Goal: Transaction & Acquisition: Book appointment/travel/reservation

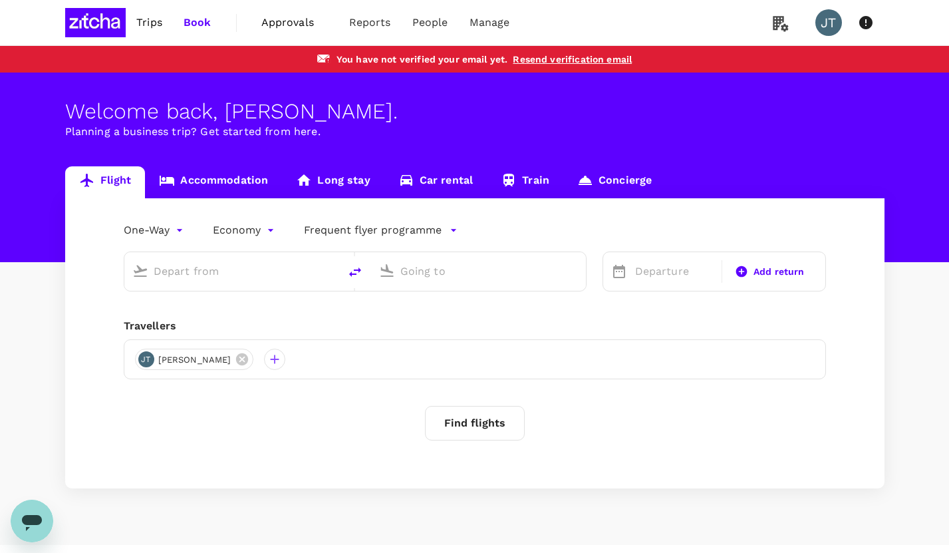
click at [547, 57] on link "Resend verification email" at bounding box center [572, 59] width 119 height 11
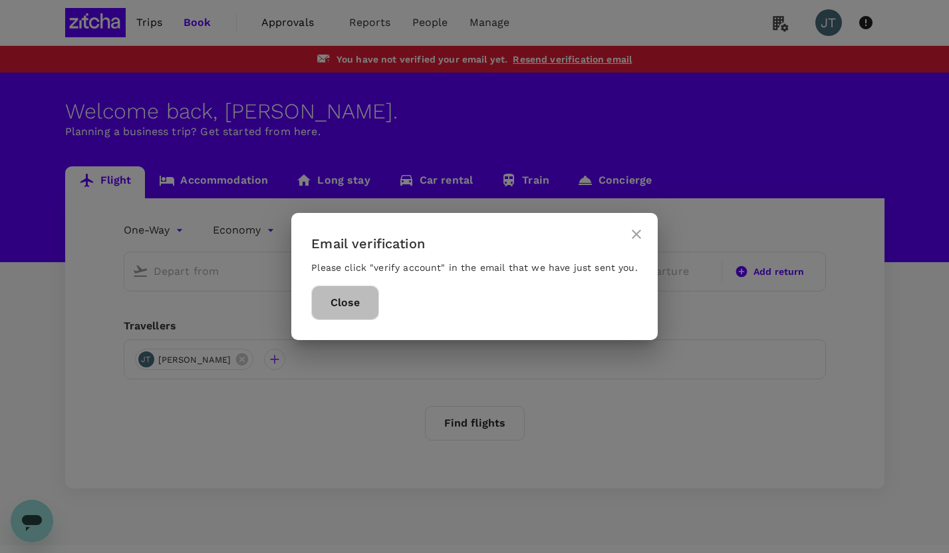
drag, startPoint x: 365, startPoint y: 309, endPoint x: 231, endPoint y: 27, distance: 311.5
click at [364, 309] on button "Close" at bounding box center [345, 302] width 68 height 35
